Goal: Information Seeking & Learning: Learn about a topic

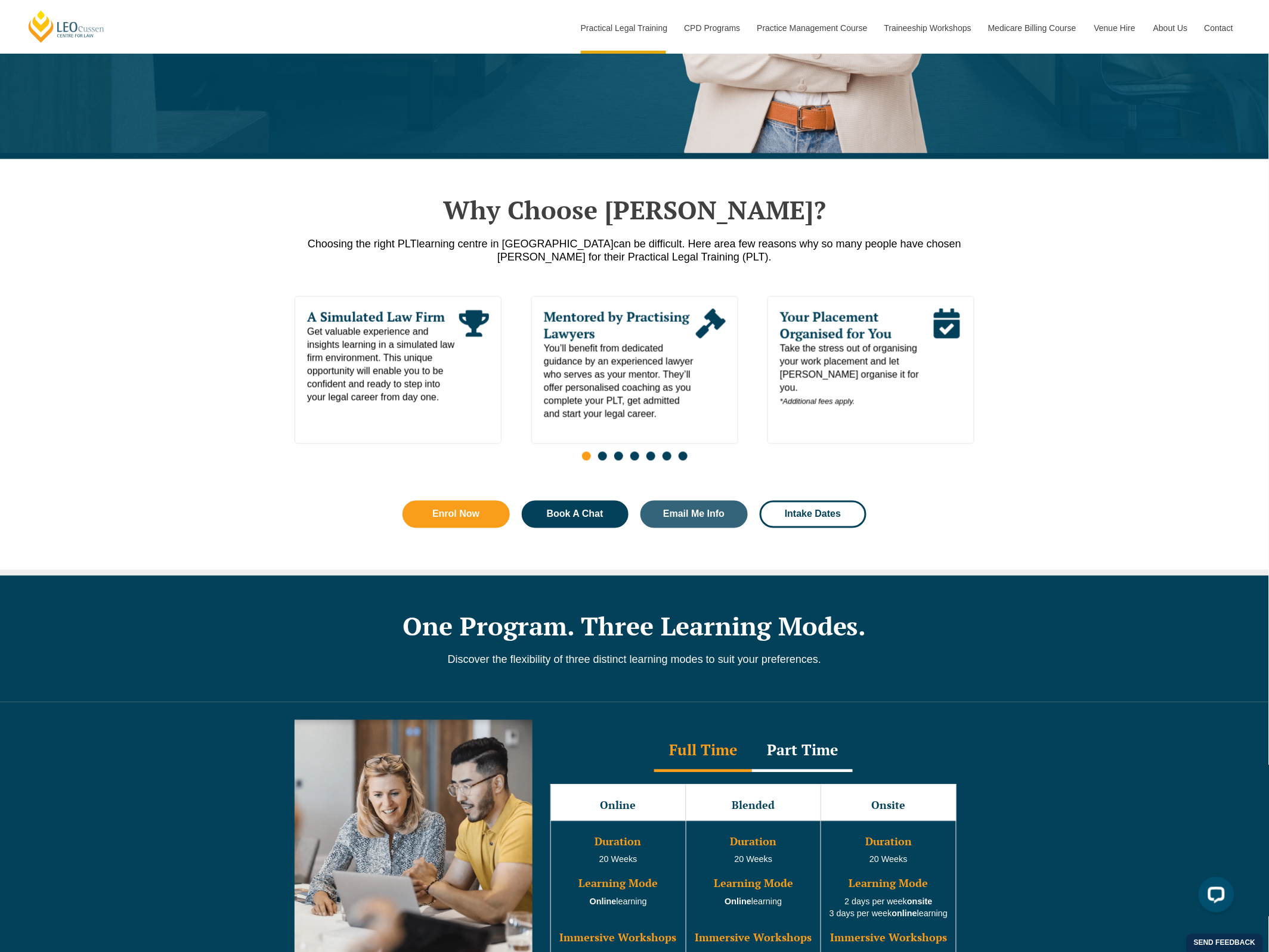
drag, startPoint x: 600, startPoint y: 462, endPoint x: 608, endPoint y: 462, distance: 8.0
click at [600, 461] on span "Go to slide 2" at bounding box center [602, 456] width 9 height 9
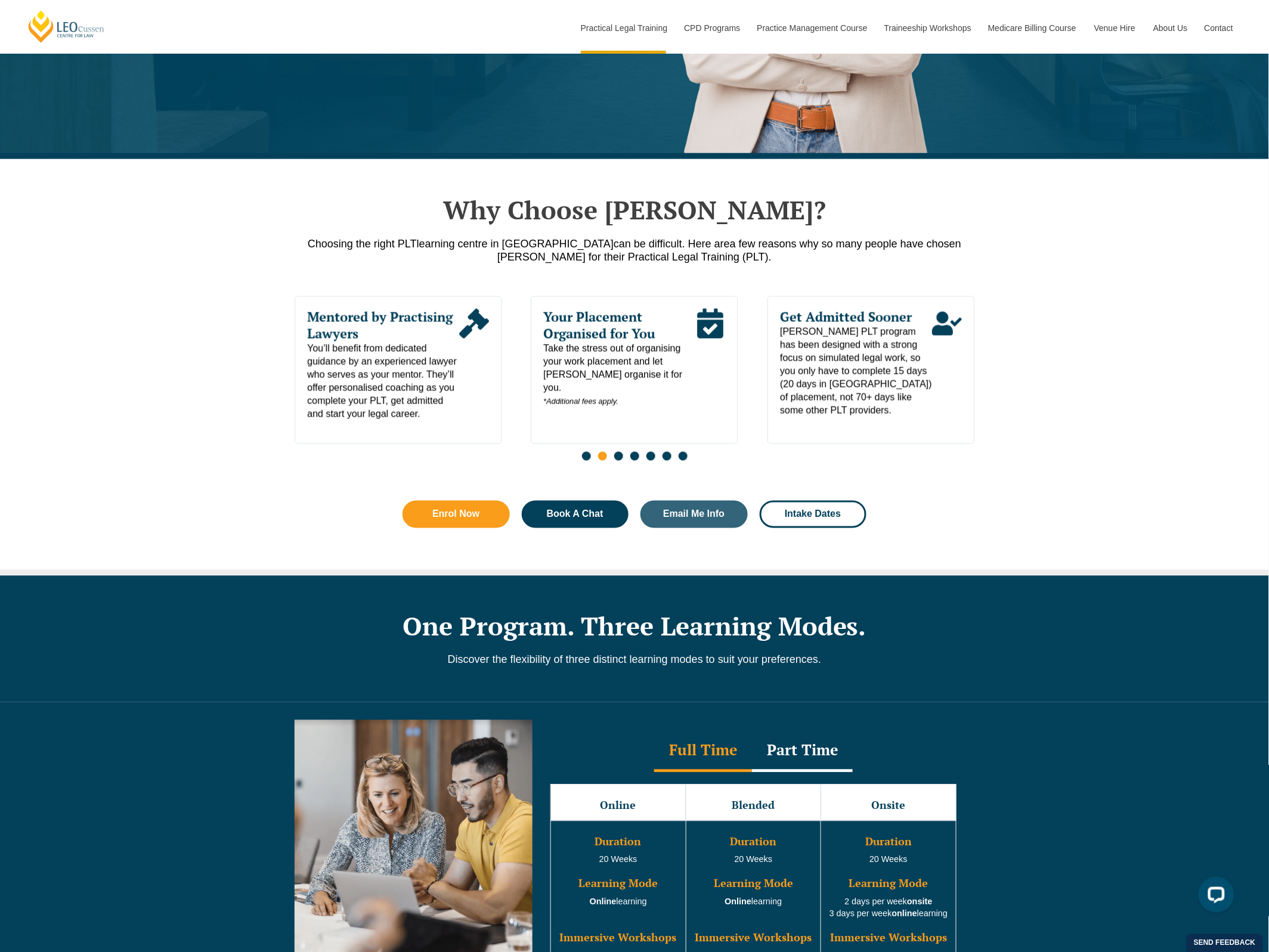
click at [619, 461] on span "Go to slide 3" at bounding box center [618, 456] width 9 height 9
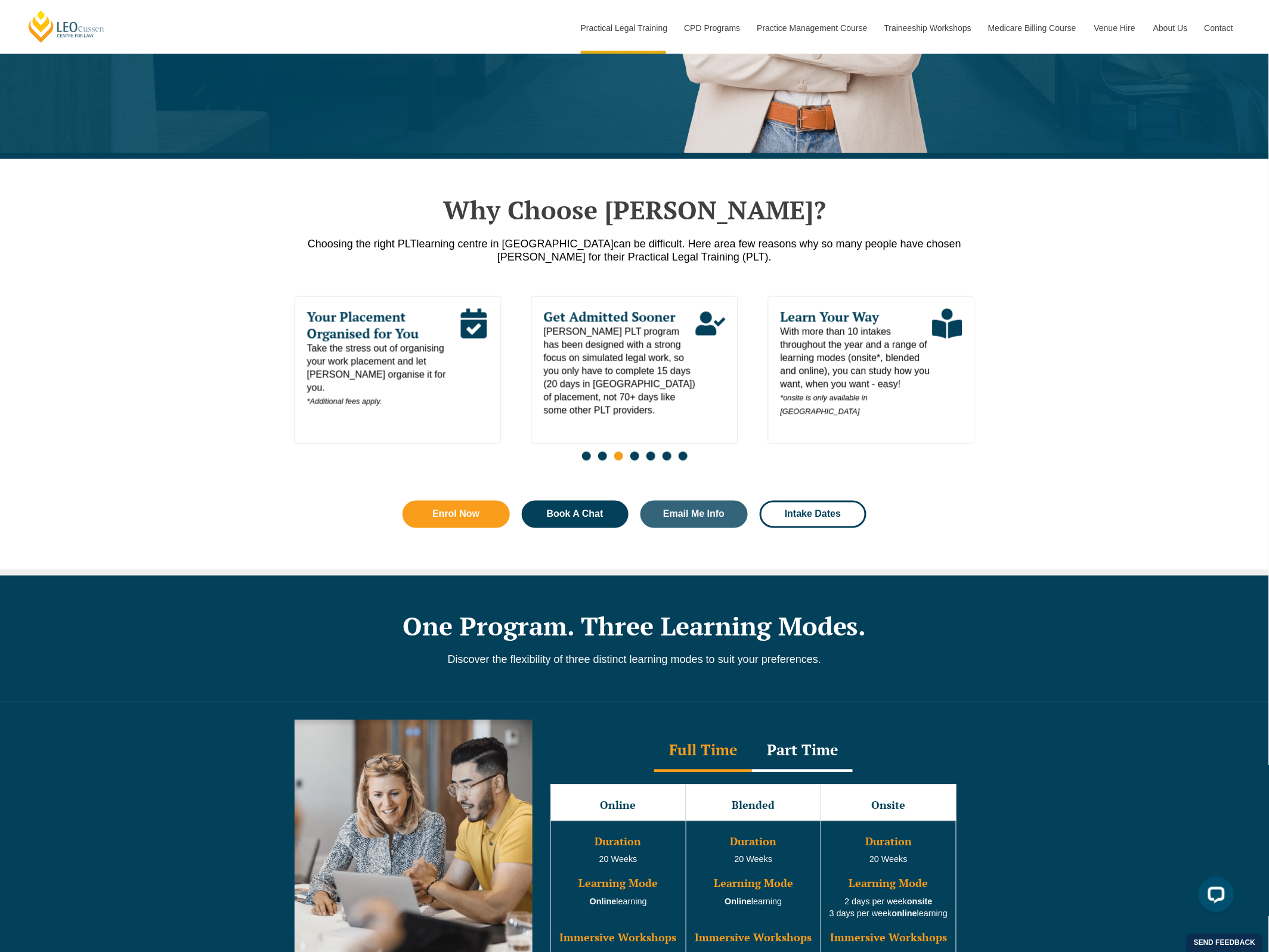
click at [631, 460] on span "Go to slide 4" at bounding box center [634, 456] width 9 height 9
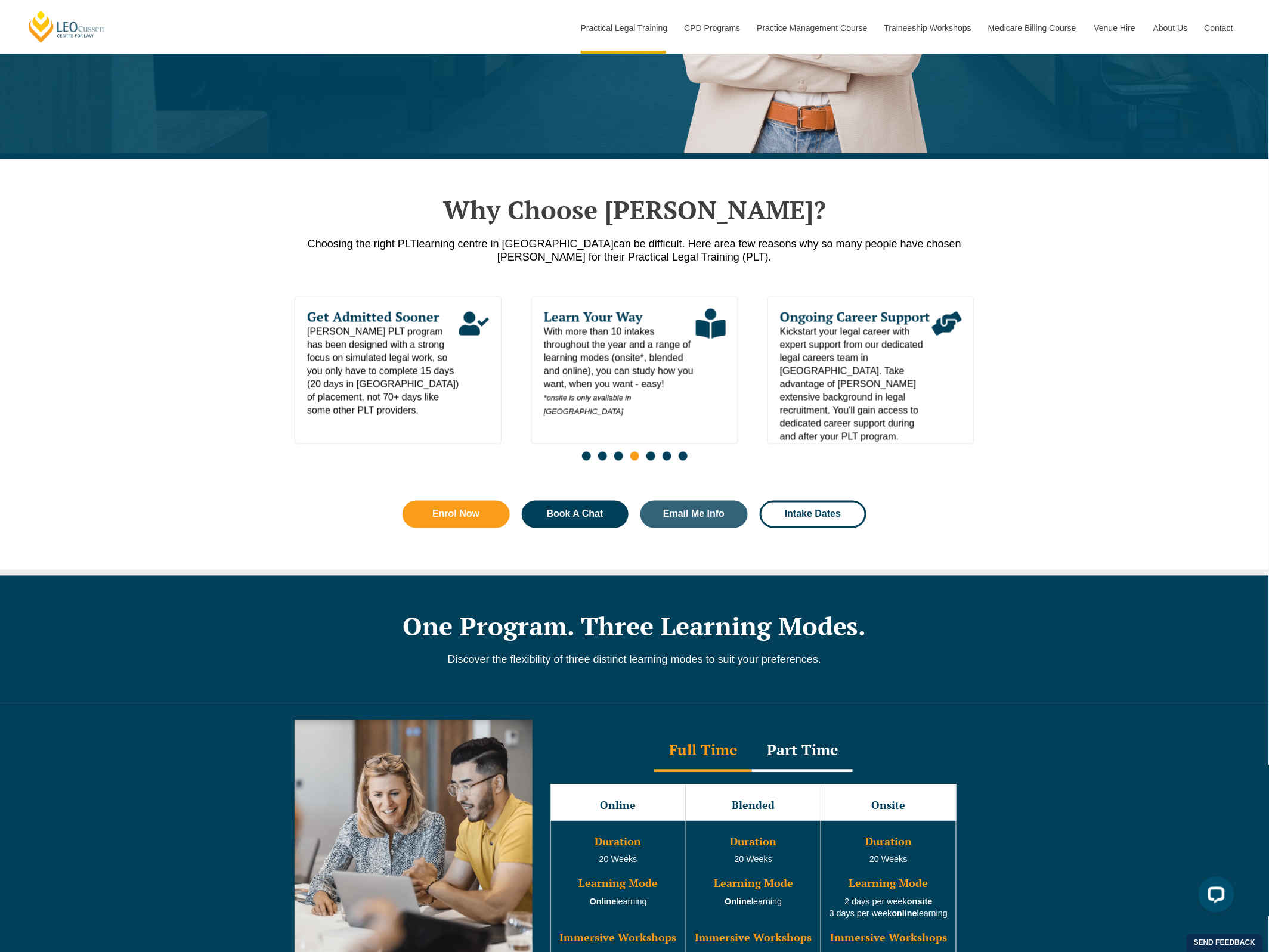
click at [649, 460] on span "Go to slide 5" at bounding box center [651, 456] width 9 height 9
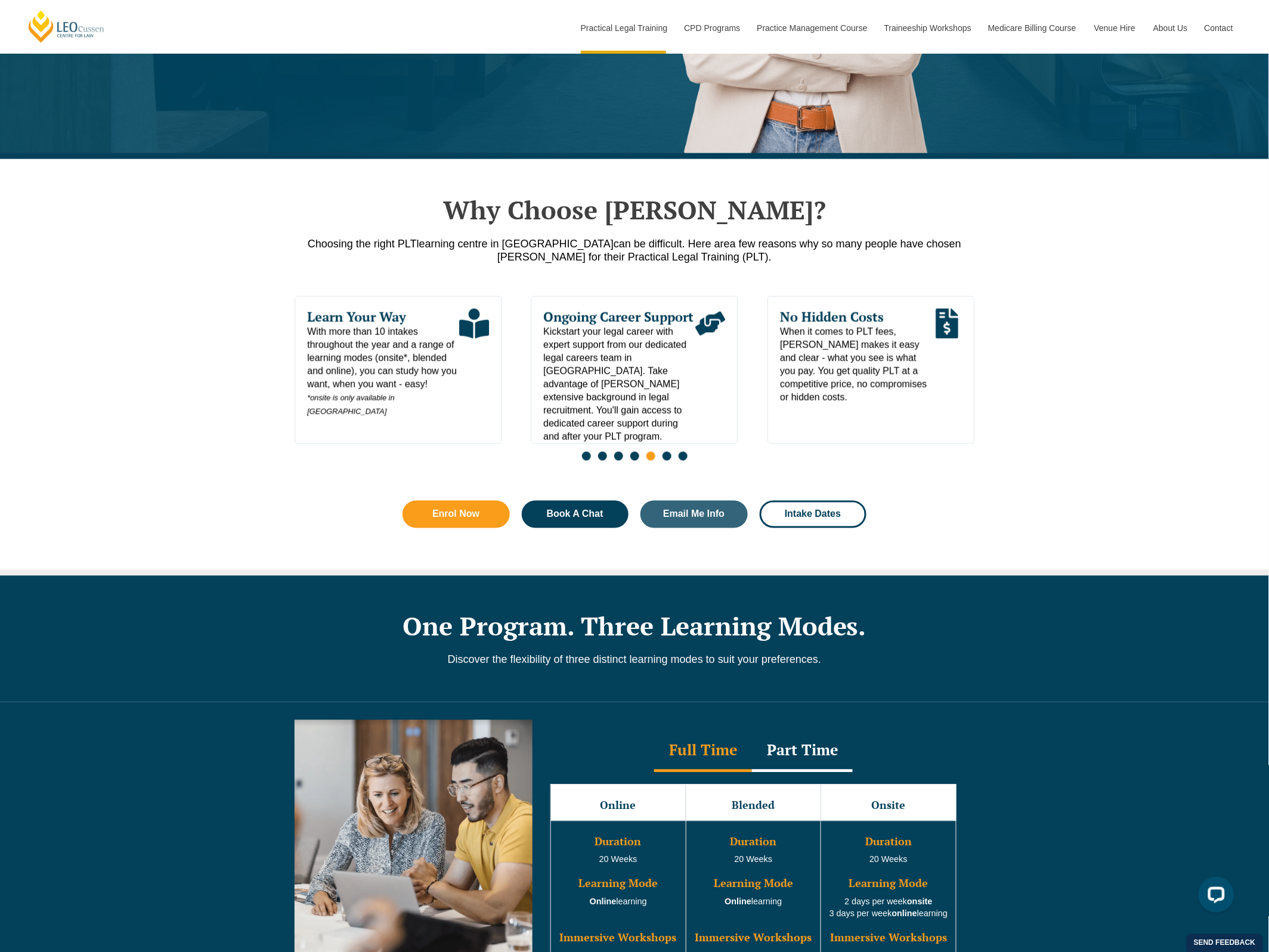
click at [671, 460] on span "Go to slide 6" at bounding box center [667, 456] width 9 height 9
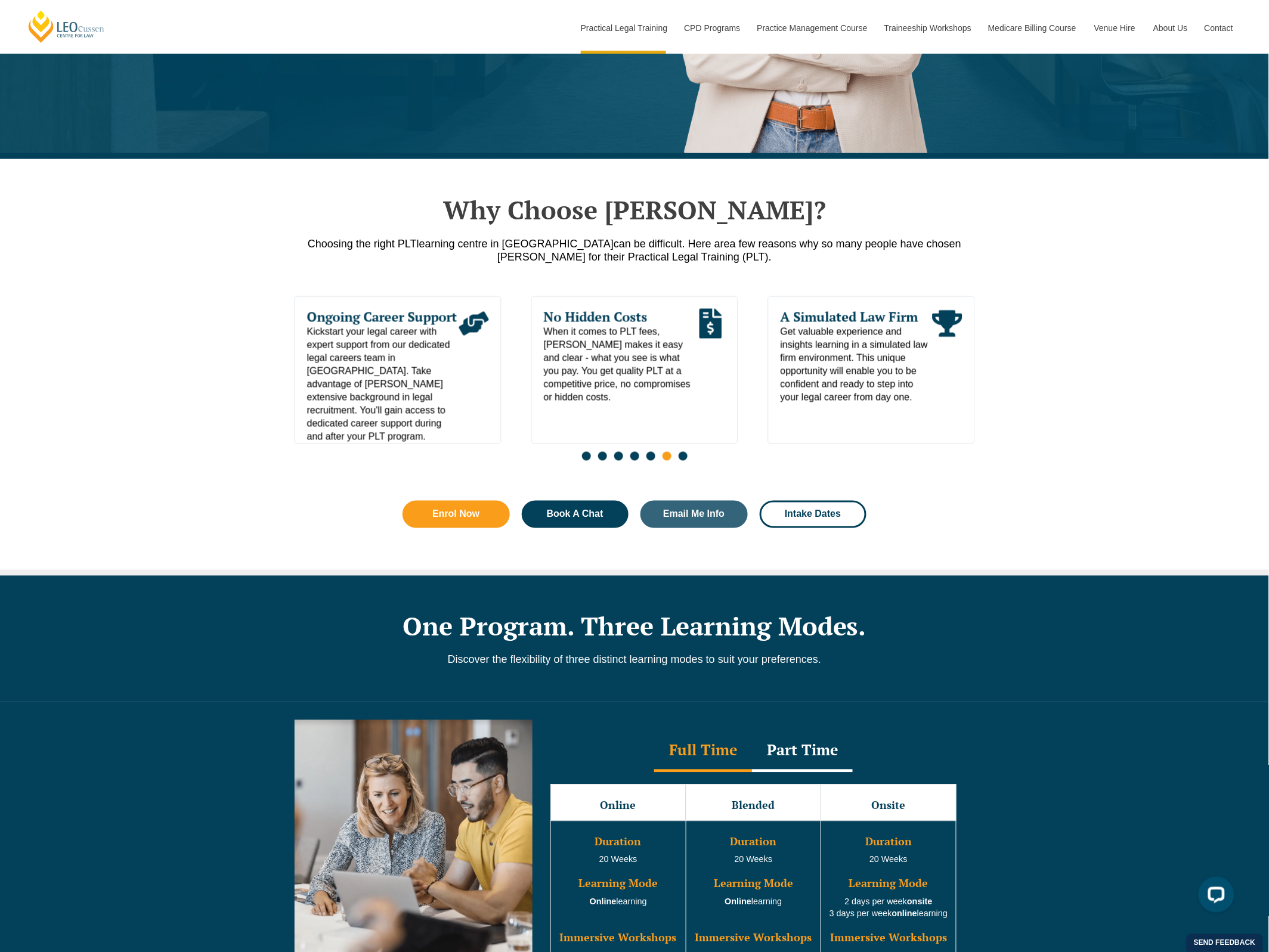
click at [687, 461] on span "Go to slide 7" at bounding box center [683, 456] width 9 height 9
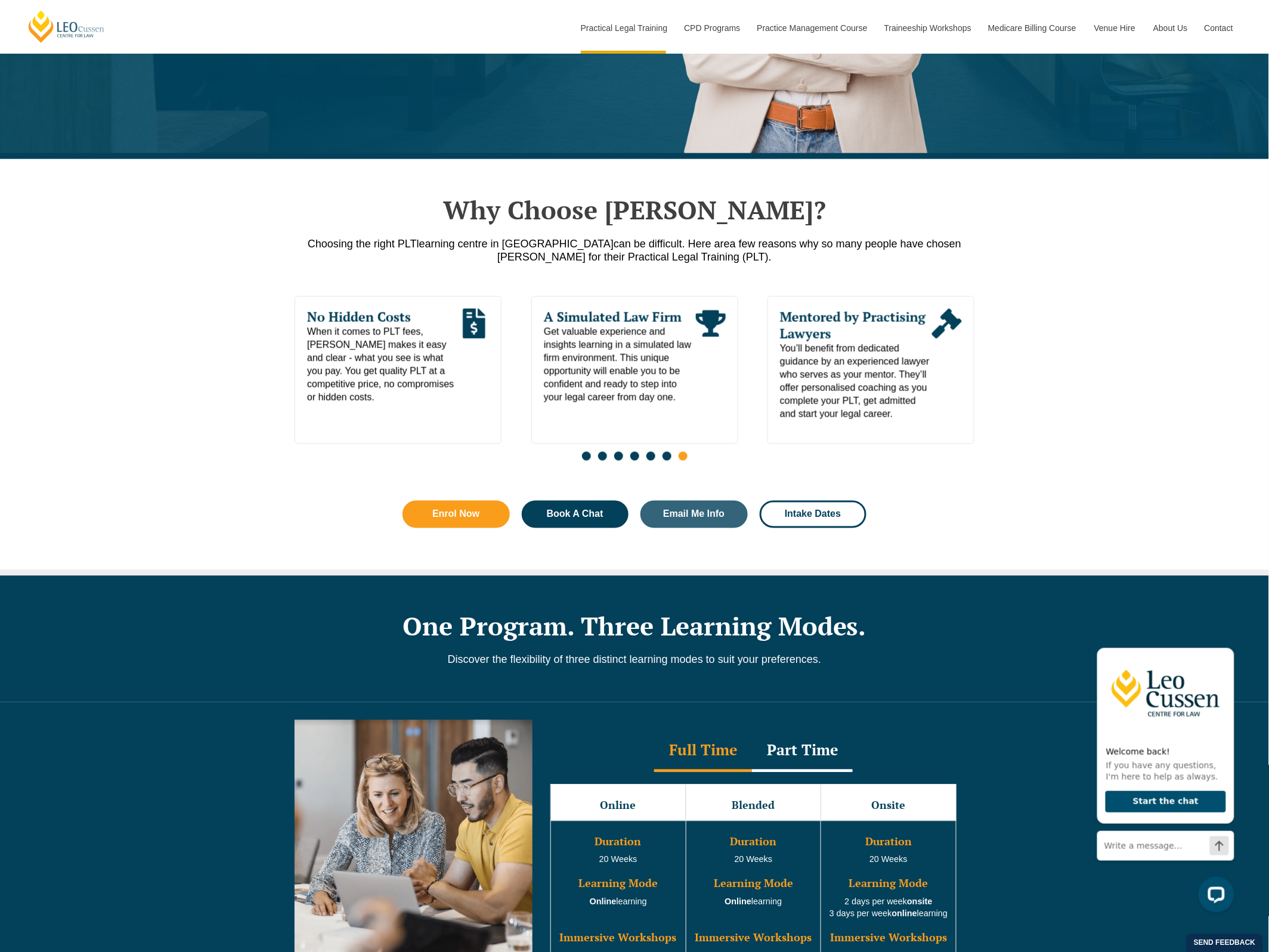
click at [584, 457] on span "Go to slide 1" at bounding box center [586, 456] width 9 height 9
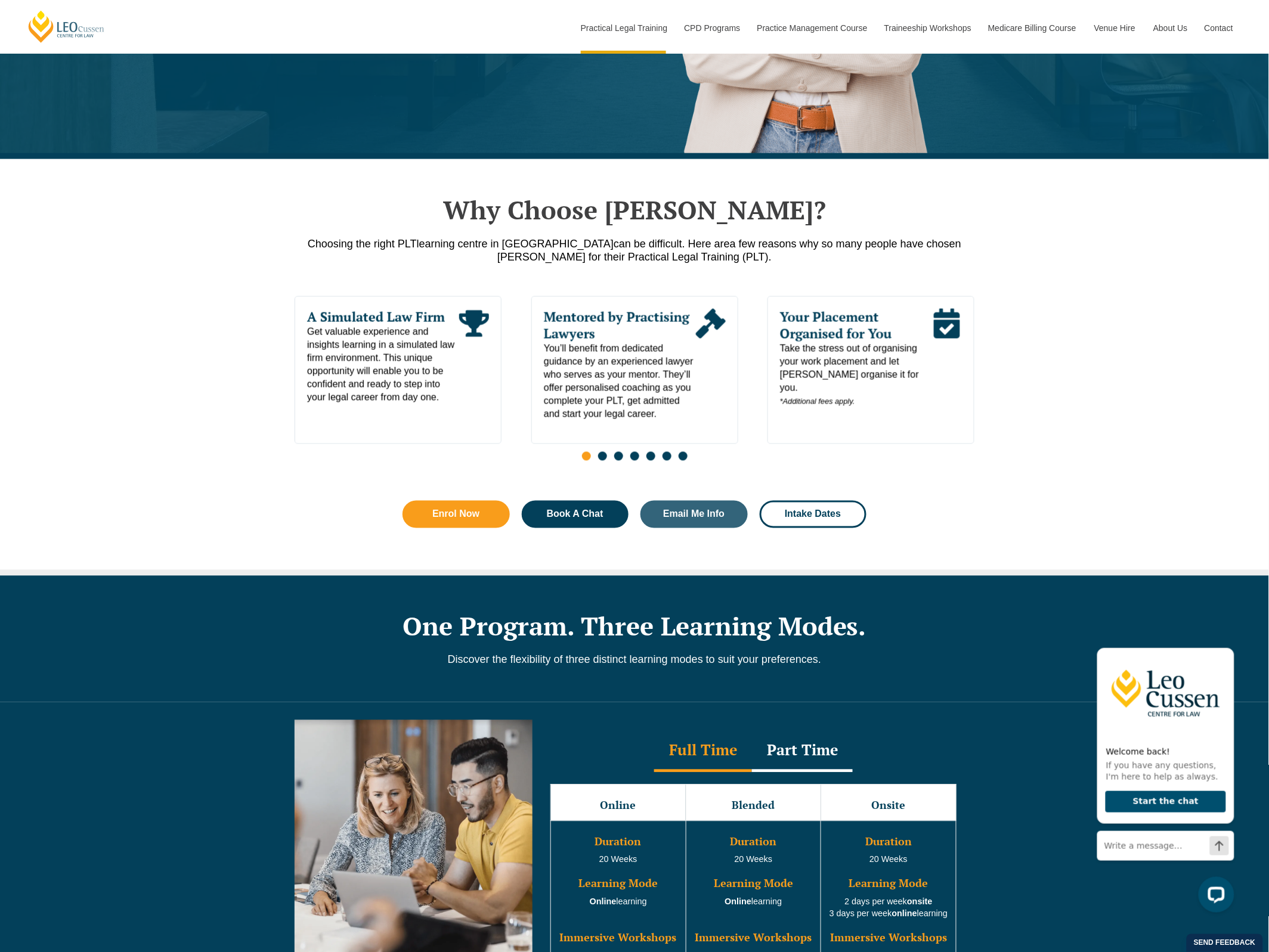
drag, startPoint x: 599, startPoint y: 459, endPoint x: 606, endPoint y: 458, distance: 7.1
click at [599, 459] on span "Go to slide 2" at bounding box center [602, 456] width 9 height 9
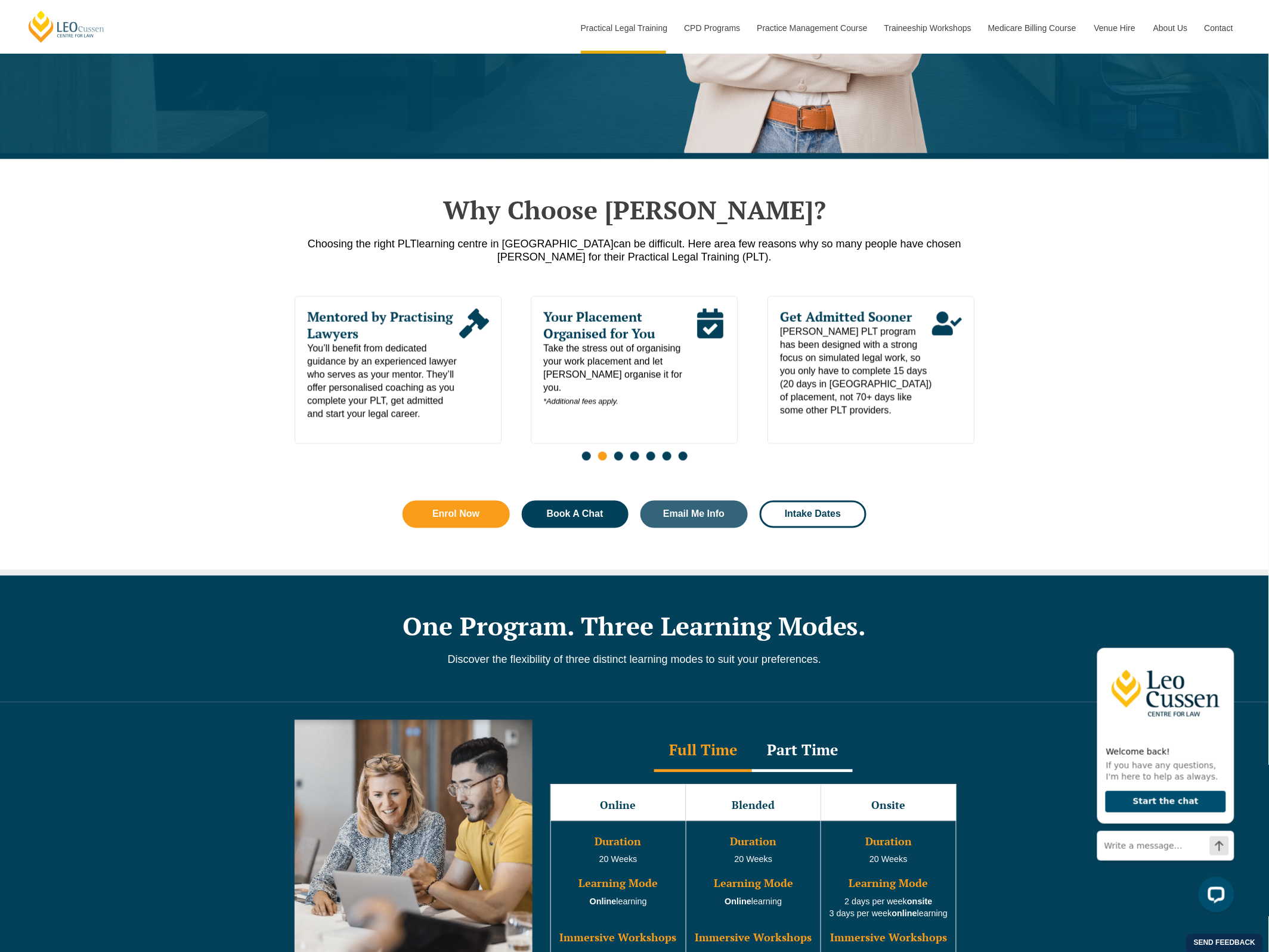
click at [617, 458] on span "Go to slide 3" at bounding box center [618, 456] width 9 height 9
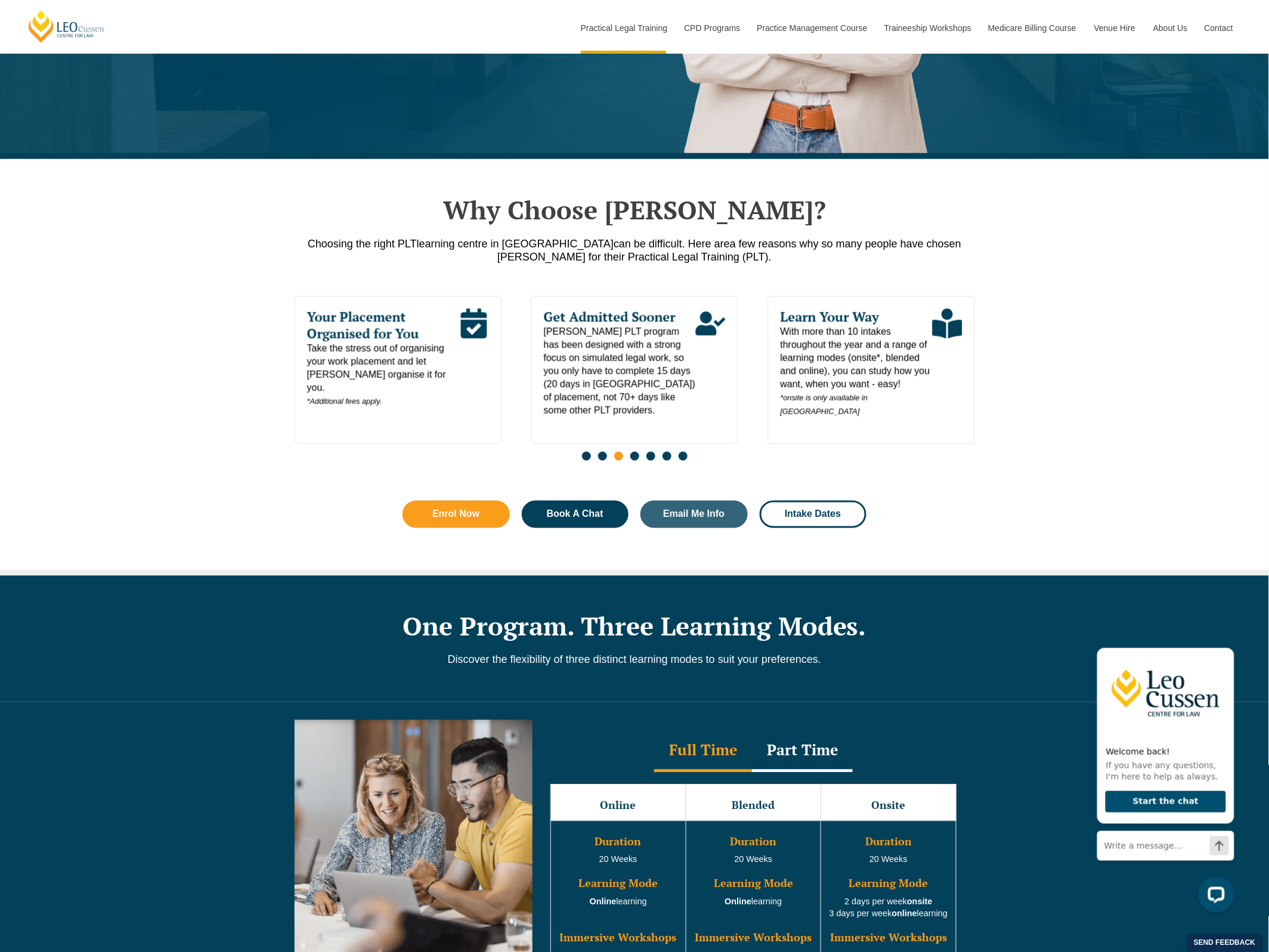
click at [634, 456] on span "Go to slide 4" at bounding box center [634, 456] width 9 height 9
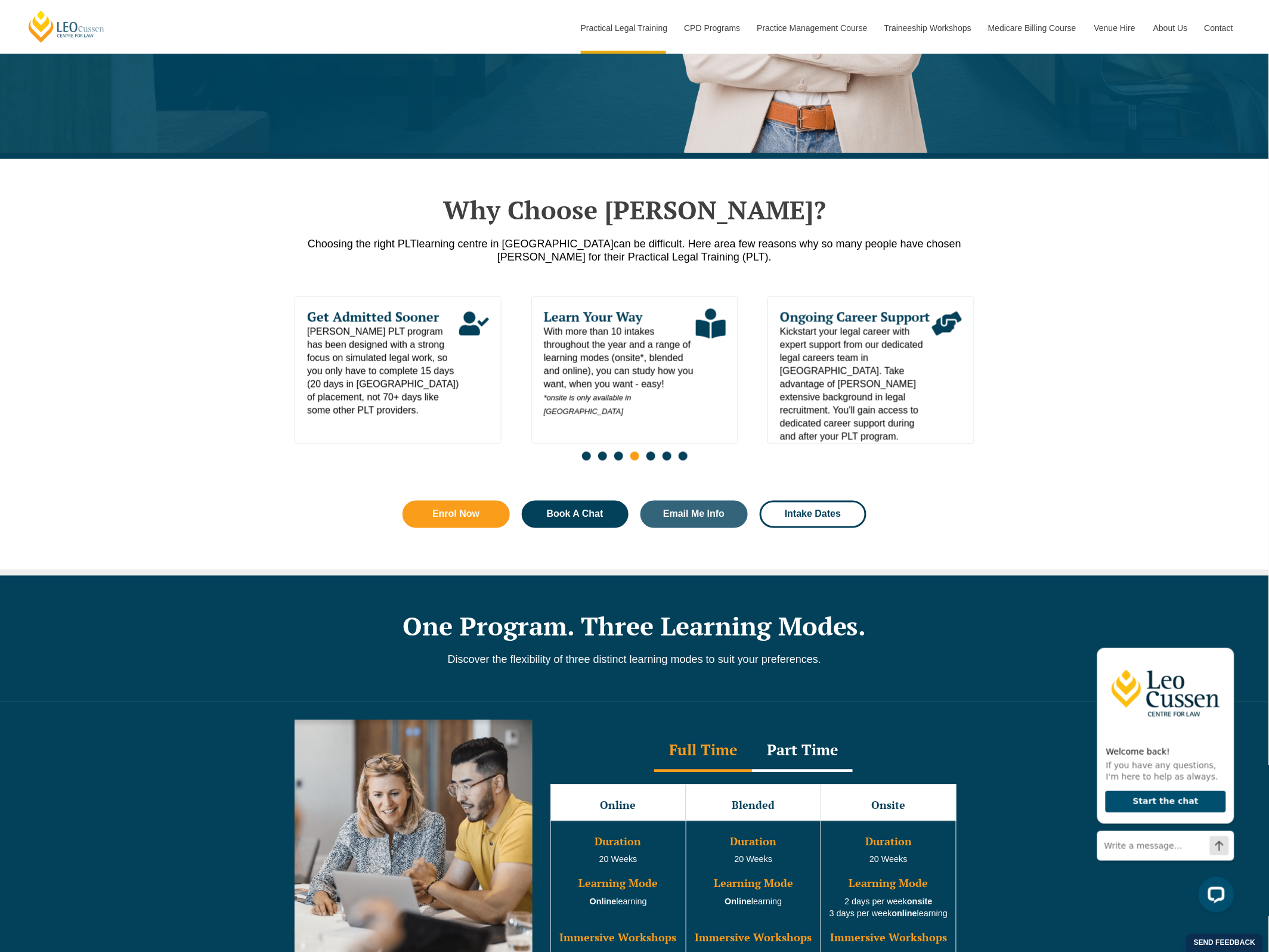
click at [651, 456] on span "Go to slide 5" at bounding box center [651, 456] width 9 height 9
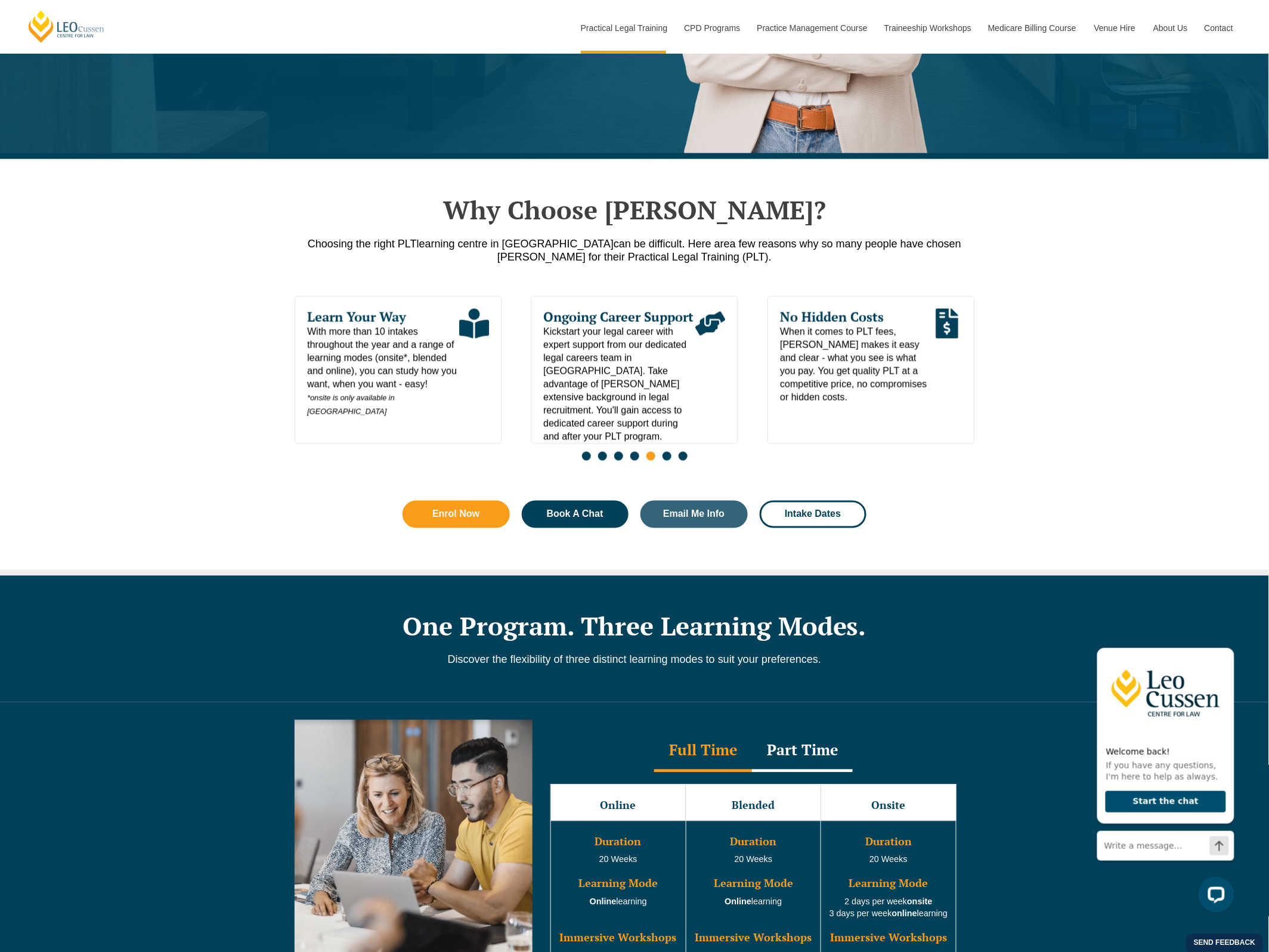
click at [668, 460] on span "Go to slide 6" at bounding box center [667, 456] width 9 height 9
